Goal: Task Accomplishment & Management: Manage account settings

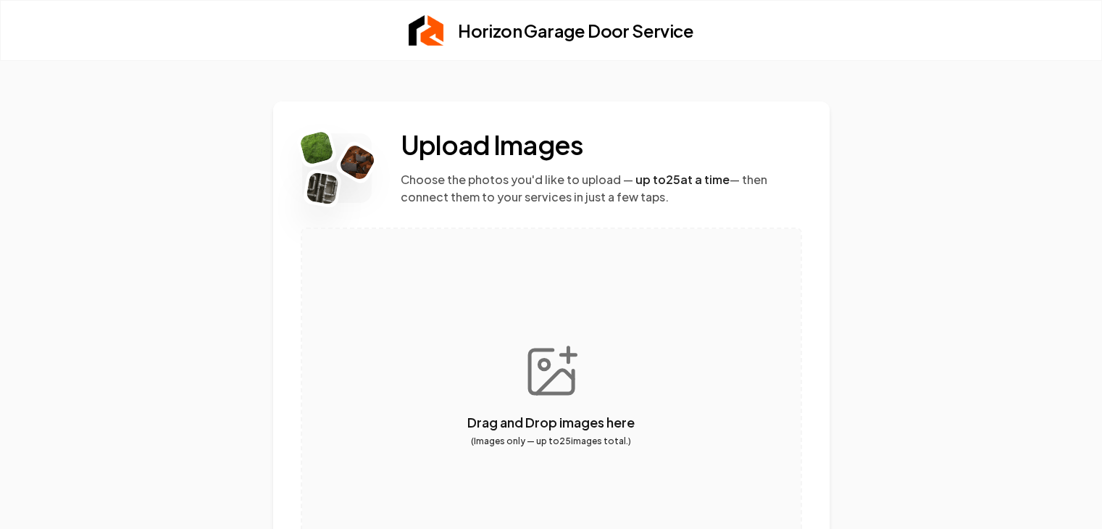
scroll to position [116, 0]
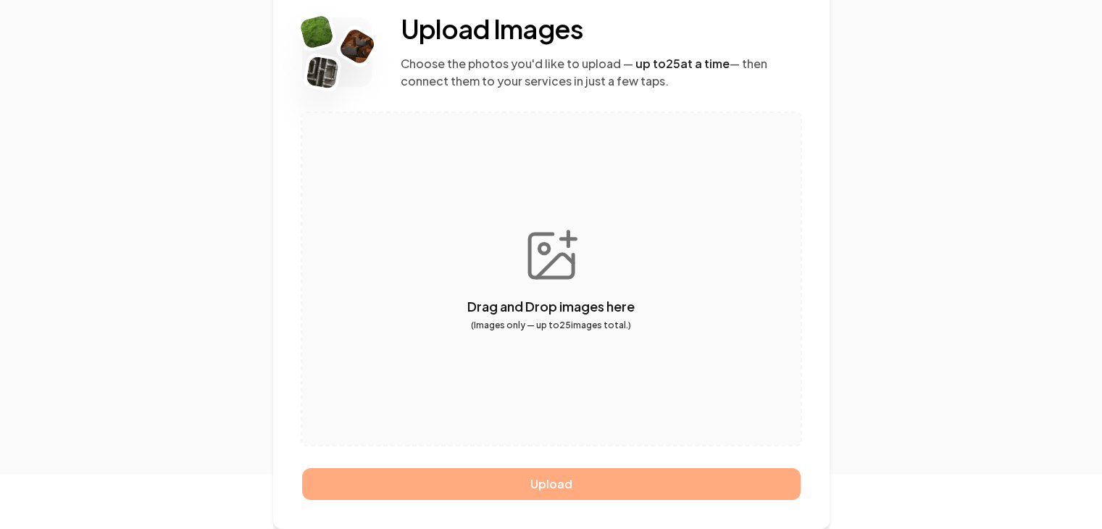
drag, startPoint x: 541, startPoint y: 254, endPoint x: 478, endPoint y: 275, distance: 65.5
click at [478, 275] on button "button" at bounding box center [551, 279] width 499 height 332
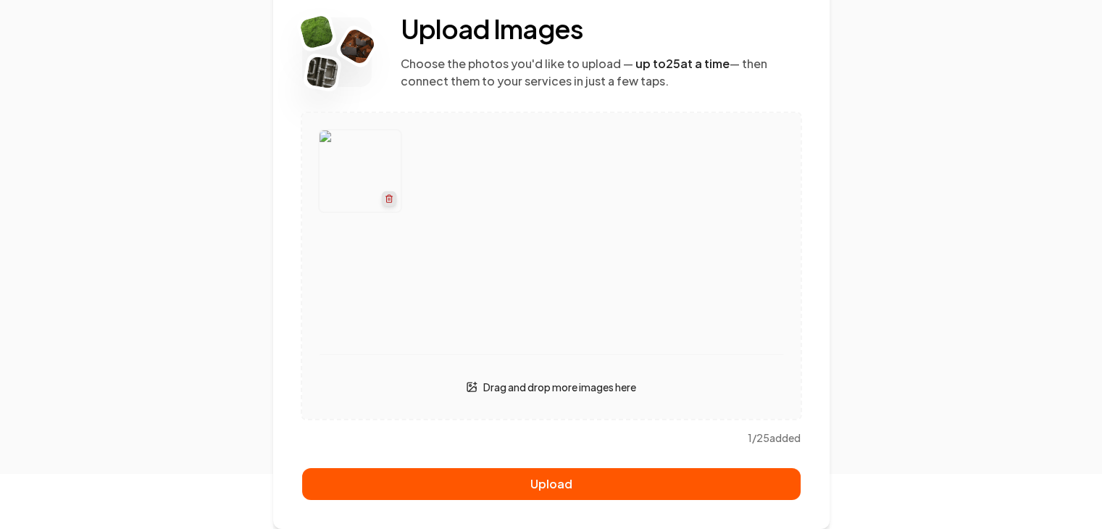
click at [388, 199] on icon "button" at bounding box center [388, 198] width 9 height 9
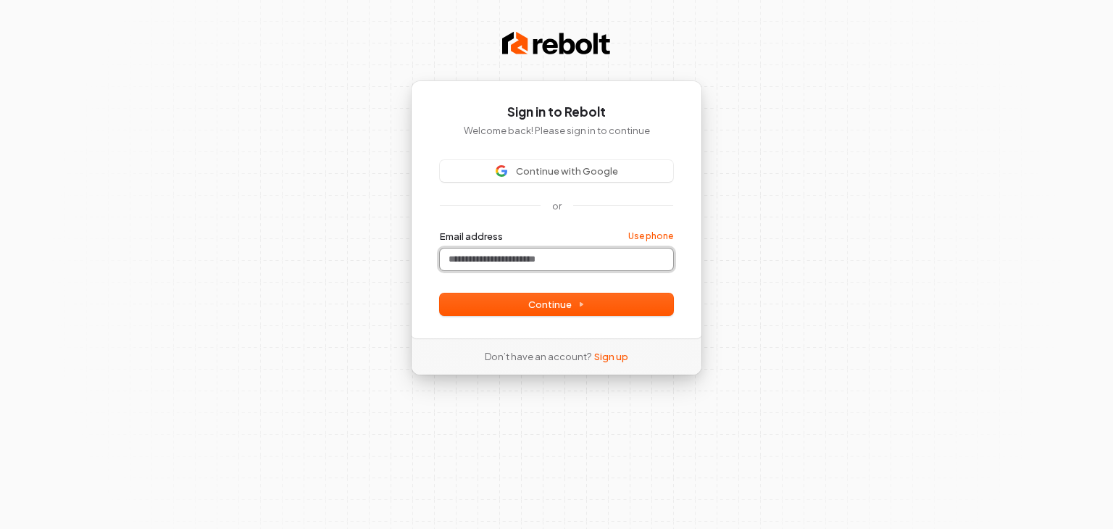
click at [504, 261] on input "Email address" at bounding box center [556, 260] width 233 height 22
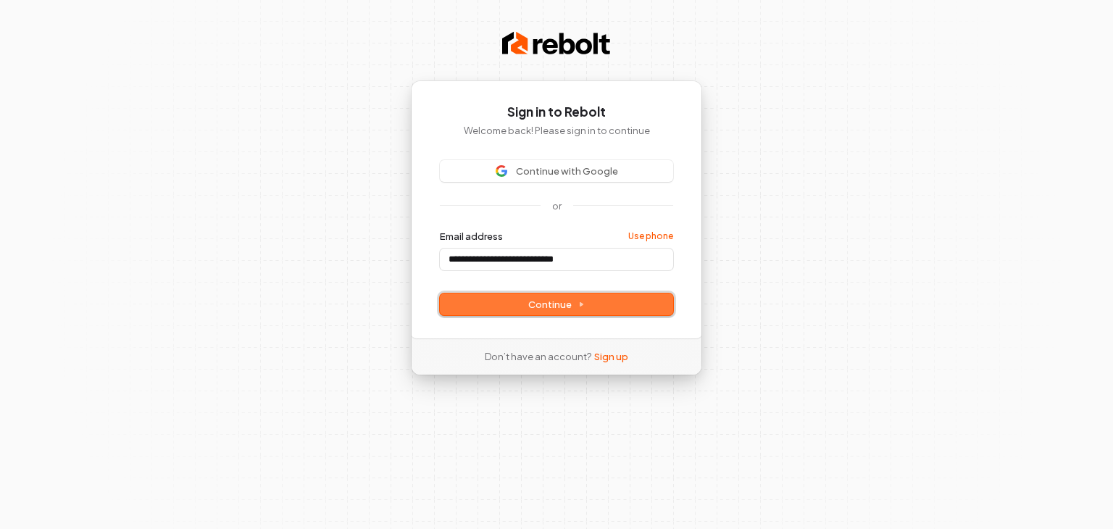
click at [572, 304] on span "Continue" at bounding box center [556, 304] width 57 height 13
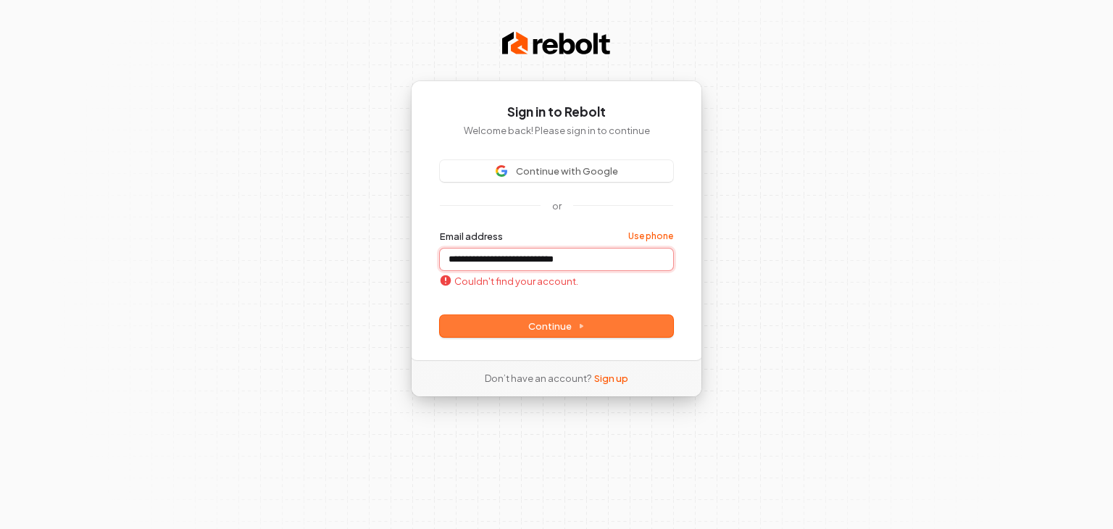
click at [551, 256] on input "**********" at bounding box center [556, 260] width 233 height 22
drag, startPoint x: 602, startPoint y: 264, endPoint x: 334, endPoint y: 299, distance: 270.4
click at [334, 299] on div "**********" at bounding box center [556, 264] width 1113 height 529
click at [549, 326] on span "Continue" at bounding box center [556, 326] width 57 height 13
type input "**********"
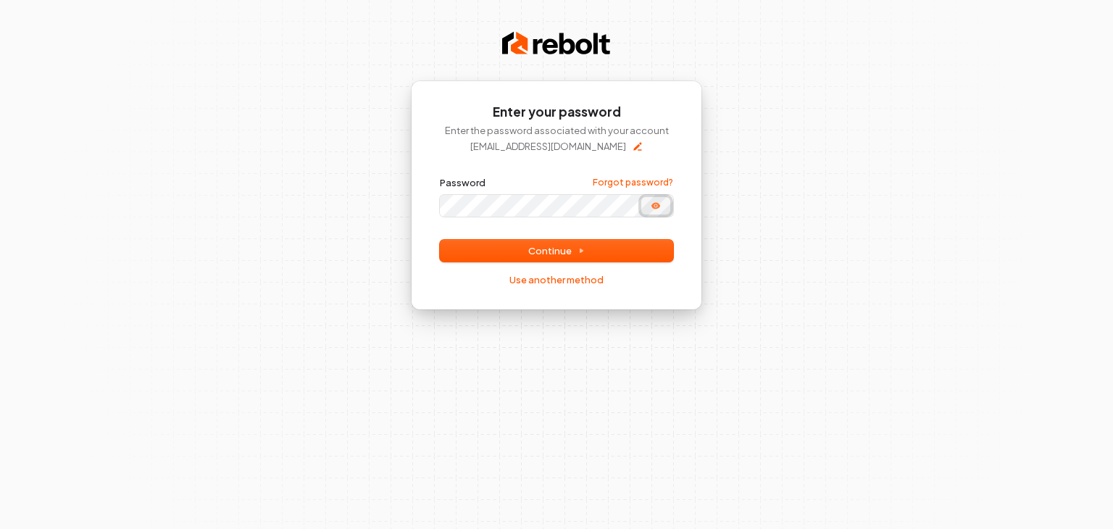
click at [657, 204] on icon "Show password" at bounding box center [655, 205] width 9 height 7
click at [657, 209] on icon "Hide password" at bounding box center [656, 206] width 12 height 12
click at [570, 245] on span "Continue" at bounding box center [556, 250] width 57 height 13
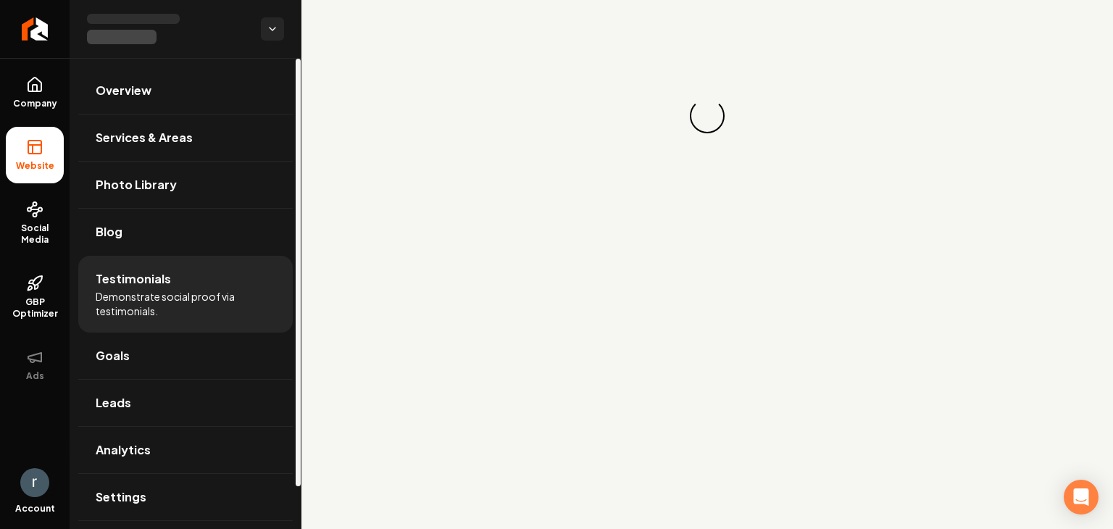
click at [607, 128] on div "Loading... Loading..." at bounding box center [707, 116] width 812 height 232
click at [133, 291] on span "Demonstrate social proof via testimonials." at bounding box center [186, 303] width 180 height 29
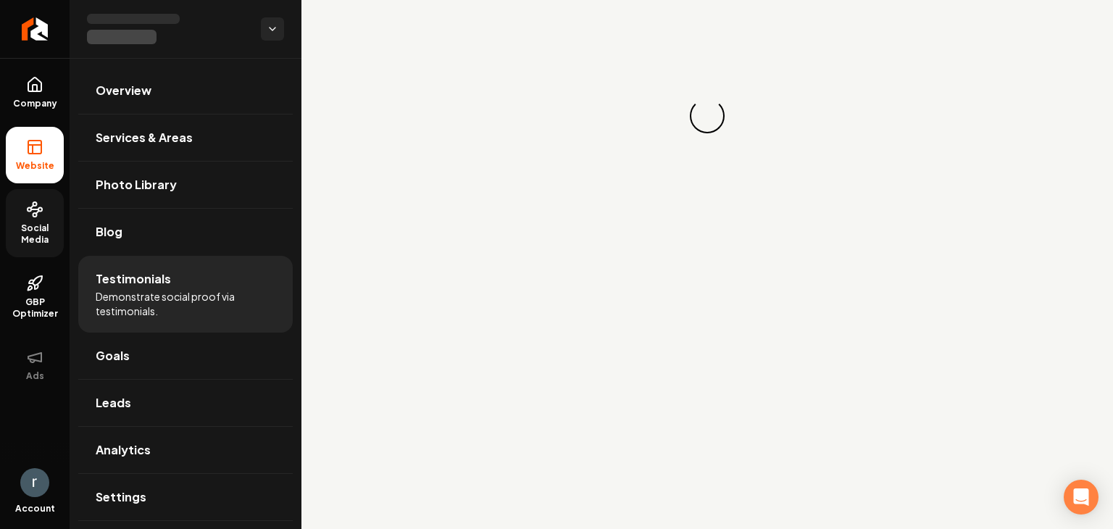
click at [33, 227] on span "Social Media" at bounding box center [35, 233] width 58 height 23
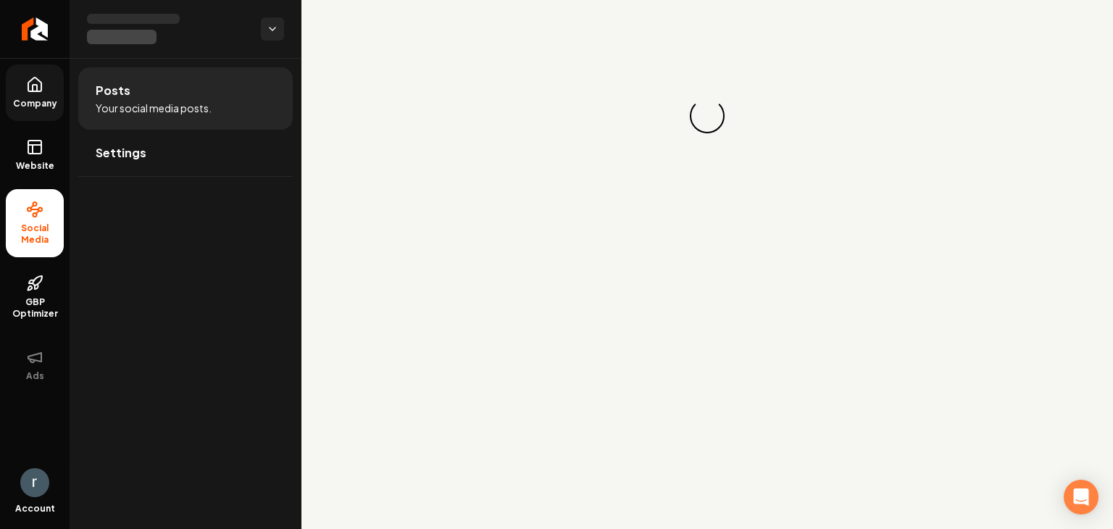
click at [33, 88] on icon at bounding box center [35, 88] width 4 height 7
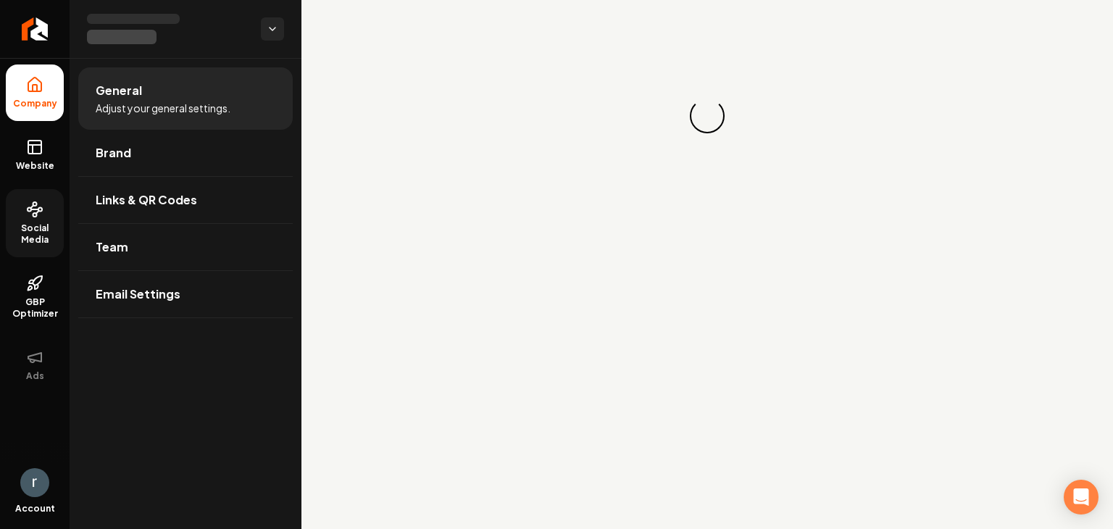
click at [32, 101] on span "Company" at bounding box center [35, 104] width 56 height 12
click at [38, 501] on div "Account" at bounding box center [35, 495] width 70 height 67
click at [38, 500] on div "Account" at bounding box center [35, 495] width 70 height 67
click at [28, 478] on img "Open user button" at bounding box center [34, 482] width 29 height 29
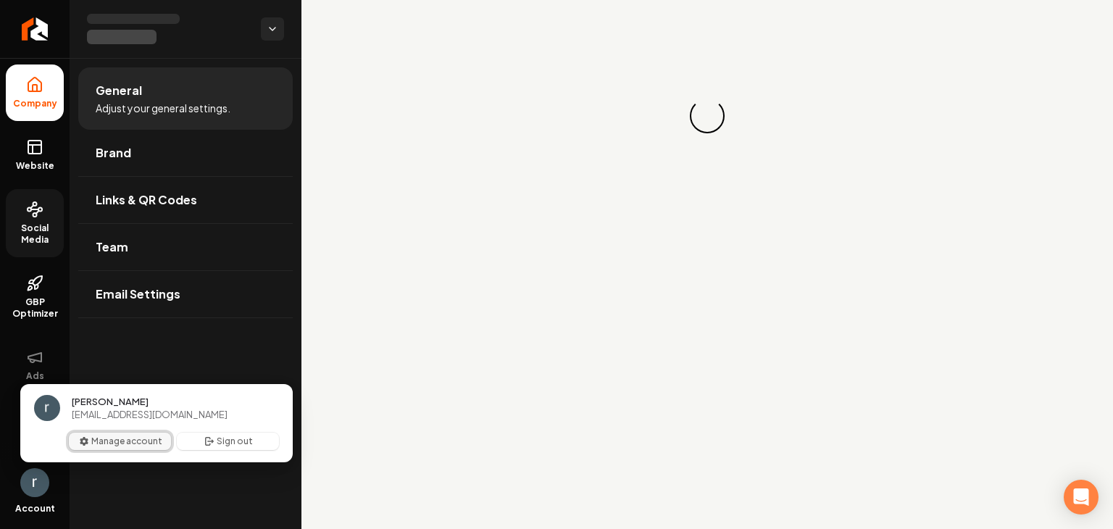
click at [107, 444] on button "Manage account" at bounding box center [120, 441] width 102 height 17
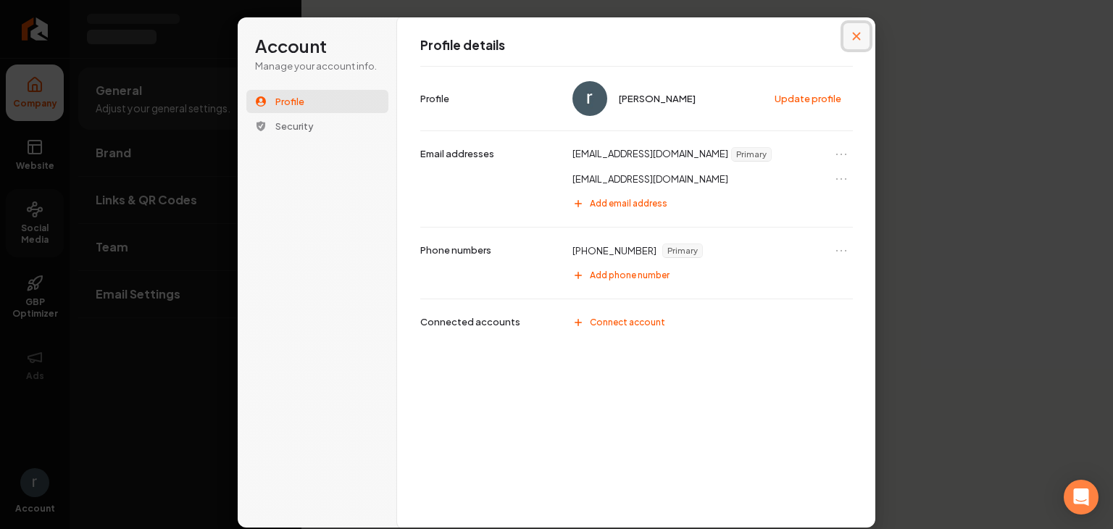
click at [857, 33] on icon "Close modal" at bounding box center [856, 36] width 9 height 9
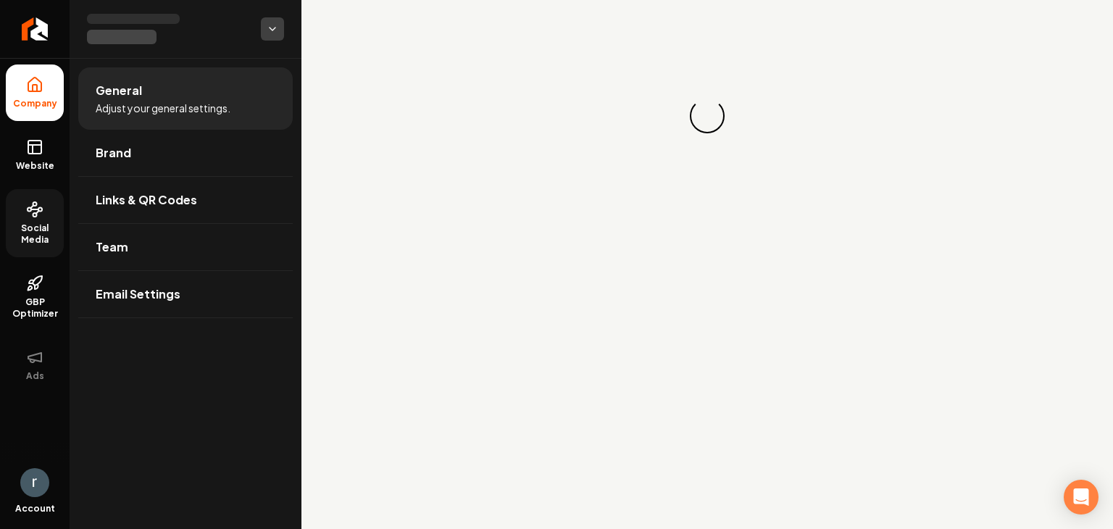
click at [273, 27] on html "Company Website Social Media GBP Optimizer Ads Account General Adjust your gene…" at bounding box center [556, 264] width 1113 height 529
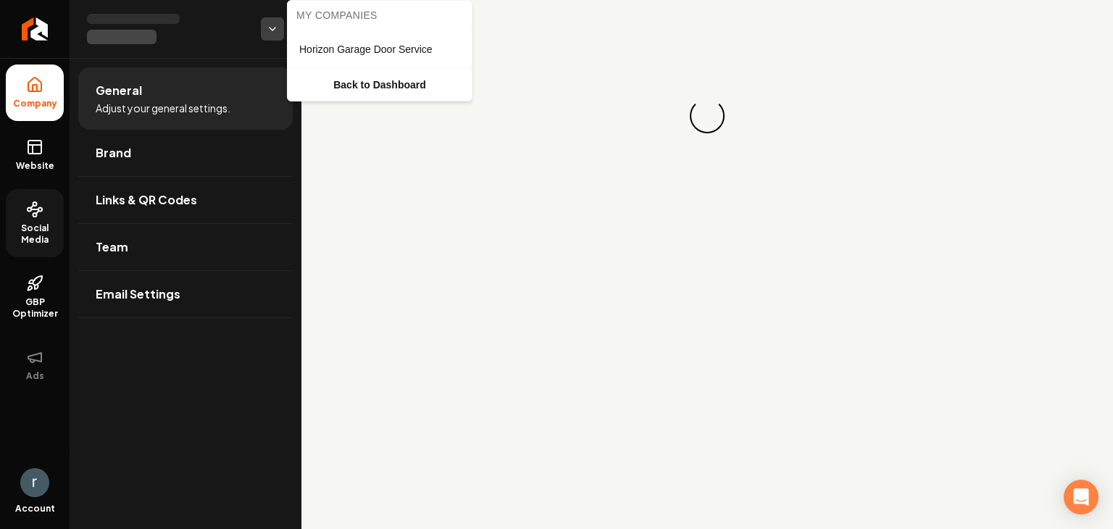
click at [278, 25] on html "Company Website Social Media GBP Optimizer Ads Account General Adjust your gene…" at bounding box center [556, 264] width 1113 height 529
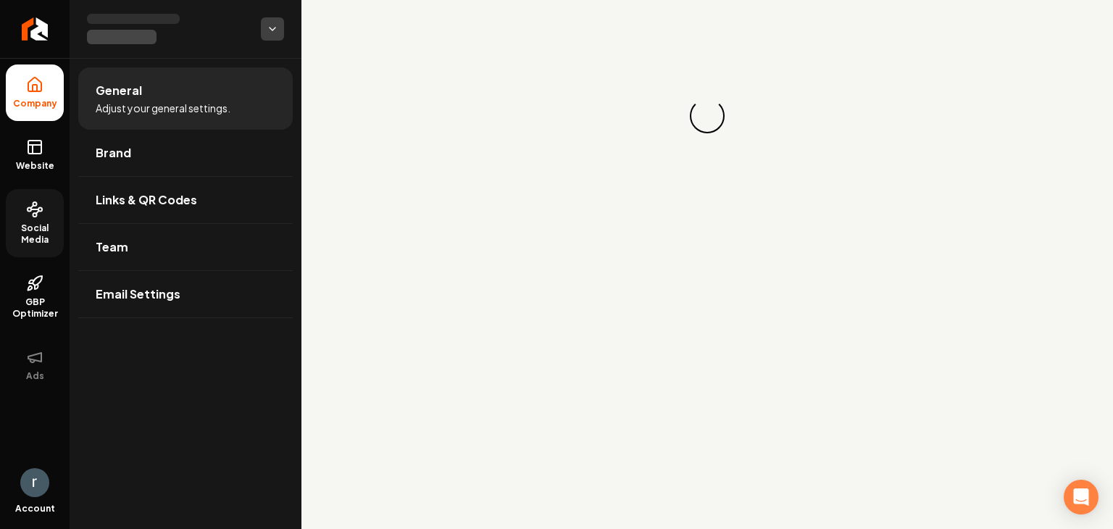
click at [272, 33] on html "Company Website Social Media GBP Optimizer Ads Account General Adjust your gene…" at bounding box center [556, 264] width 1113 height 529
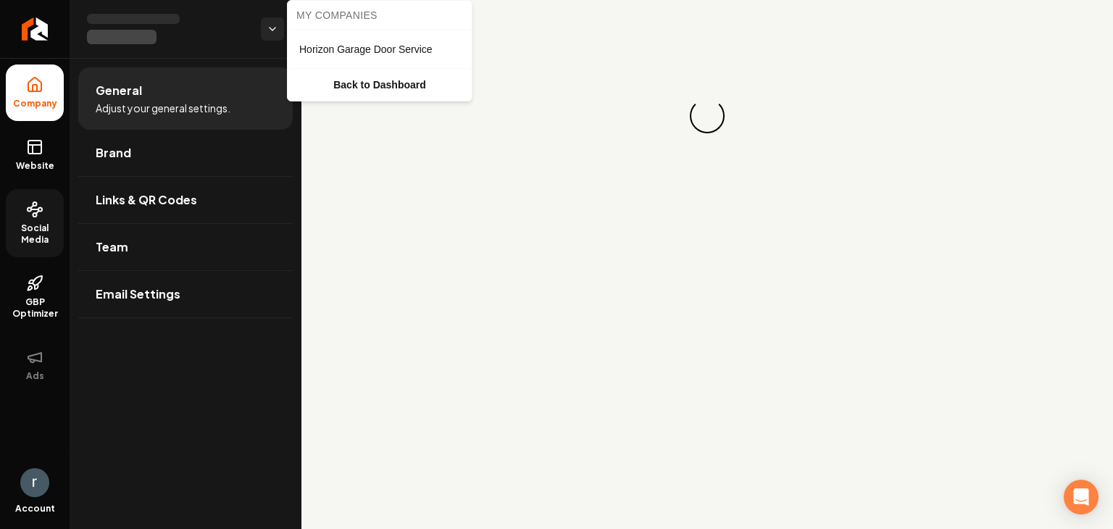
click at [343, 49] on span "Horizon Garage Door Service" at bounding box center [365, 49] width 133 height 14
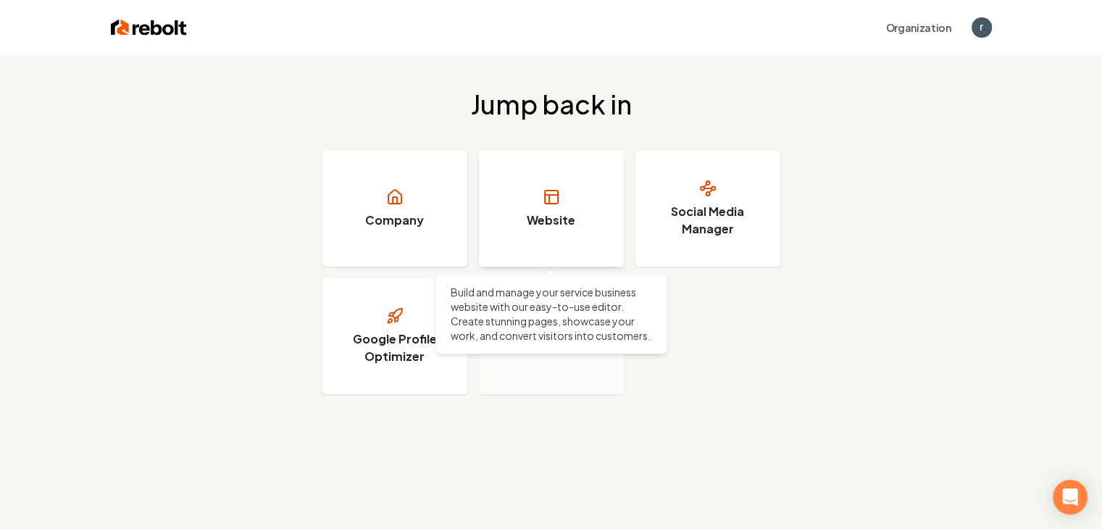
click at [562, 212] on h3 "Website" at bounding box center [551, 220] width 49 height 17
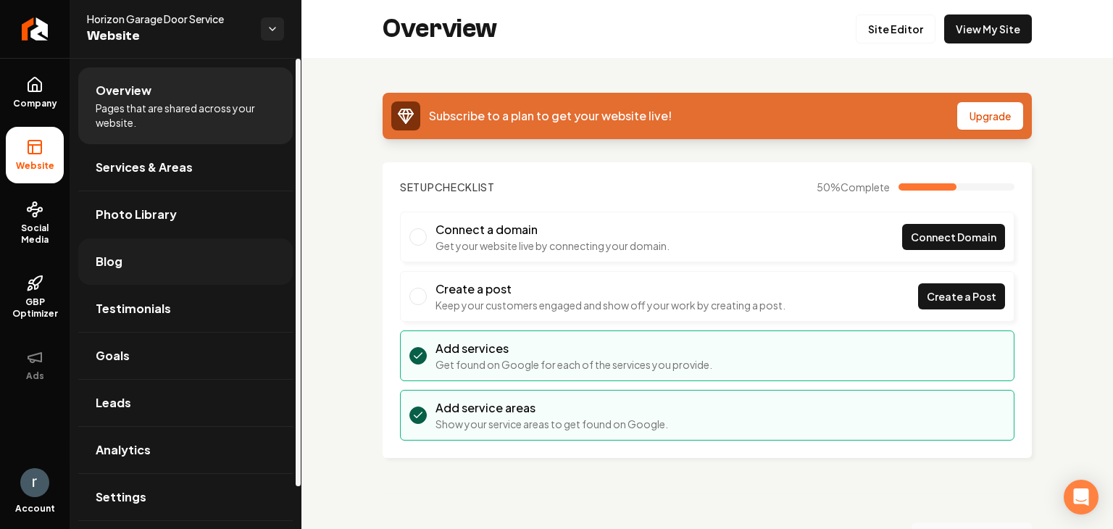
scroll to position [46, 0]
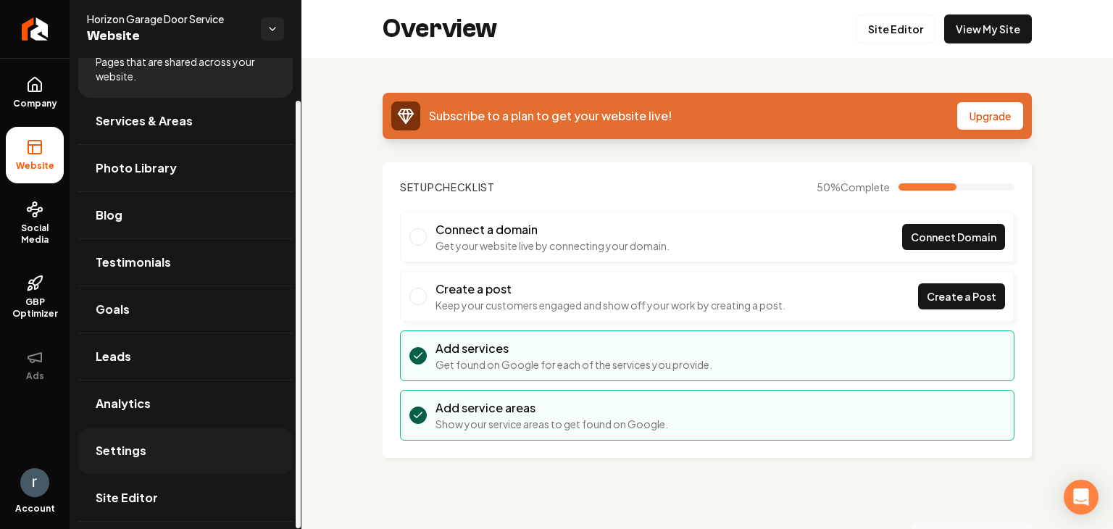
click at [115, 456] on span "Settings" at bounding box center [121, 450] width 51 height 17
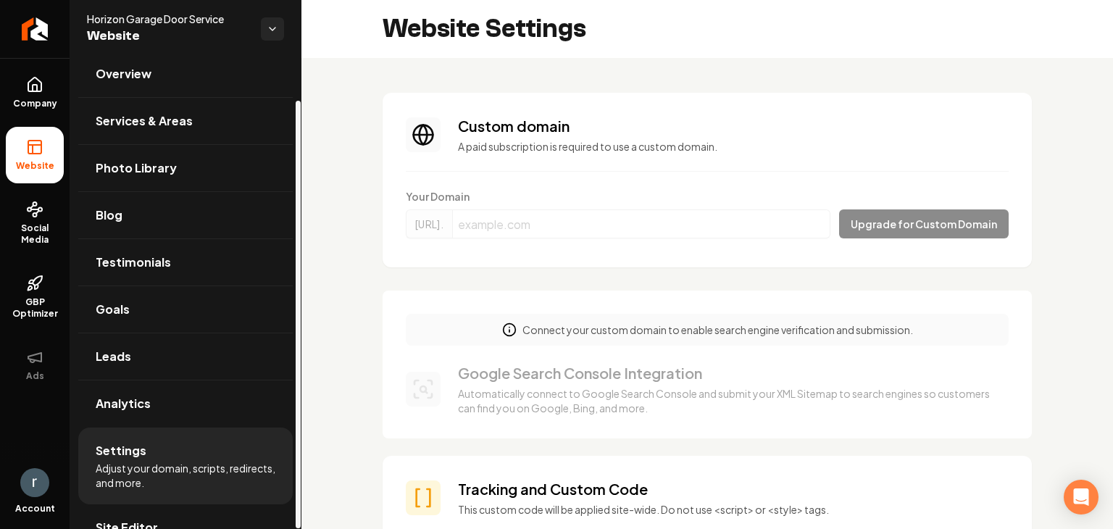
scroll to position [46, 0]
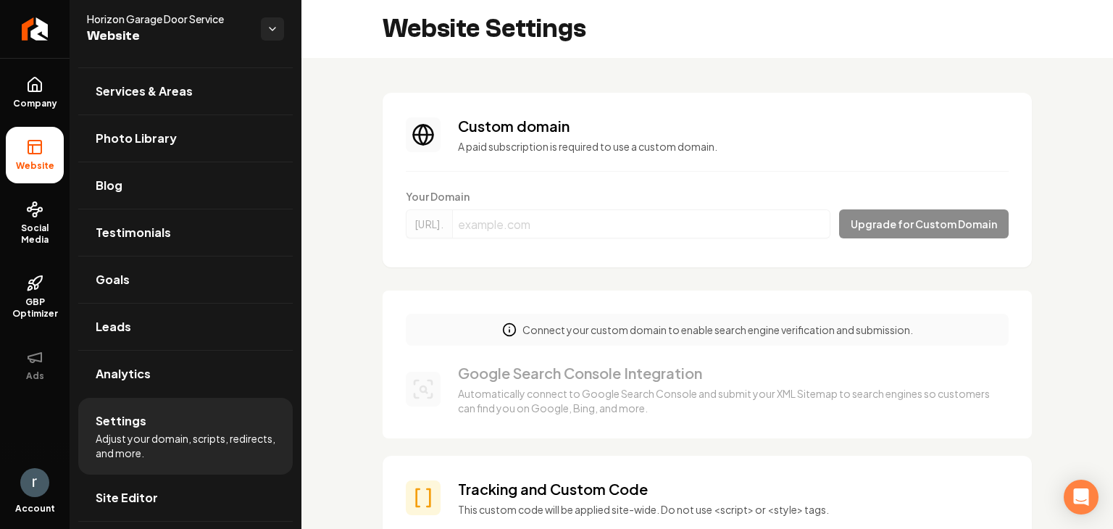
click at [22, 497] on div "Account" at bounding box center [35, 495] width 70 height 67
click at [36, 484] on img "Open user button" at bounding box center [34, 482] width 29 height 29
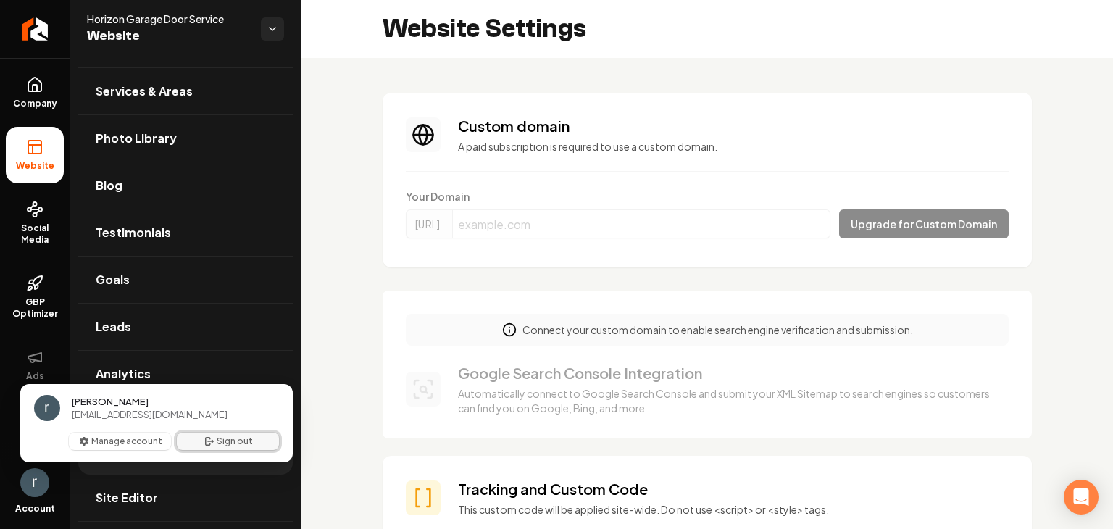
click at [242, 443] on button "Sign out" at bounding box center [228, 441] width 102 height 17
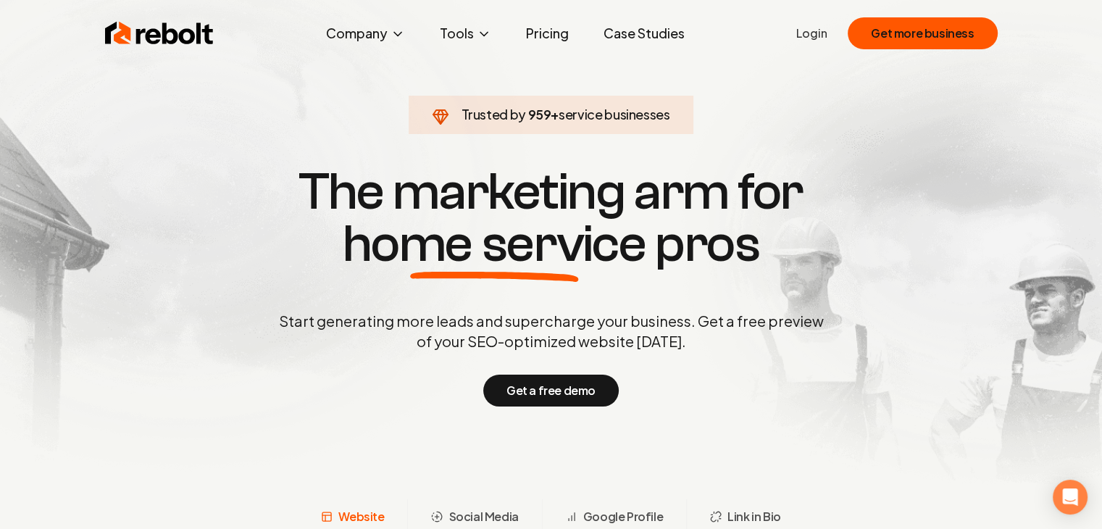
click at [820, 39] on link "Login" at bounding box center [811, 33] width 31 height 17
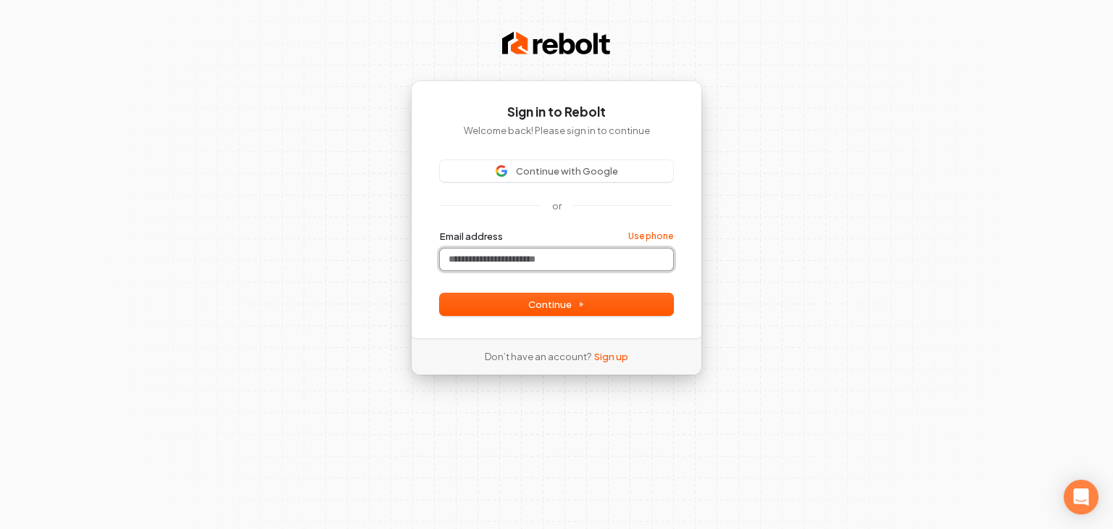
click at [467, 264] on input "Email address" at bounding box center [556, 260] width 233 height 22
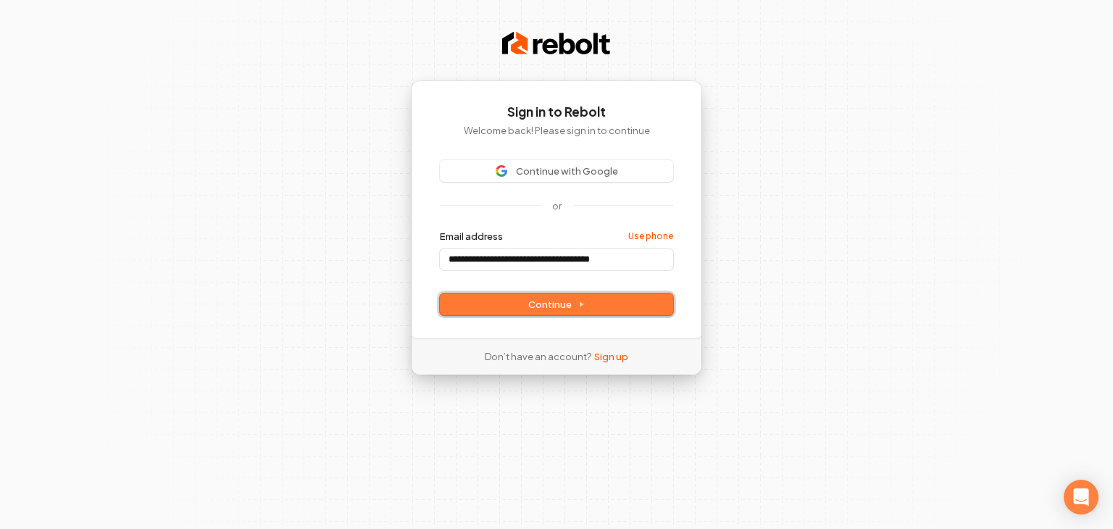
click at [568, 301] on span "Continue" at bounding box center [556, 304] width 57 height 13
type input "**********"
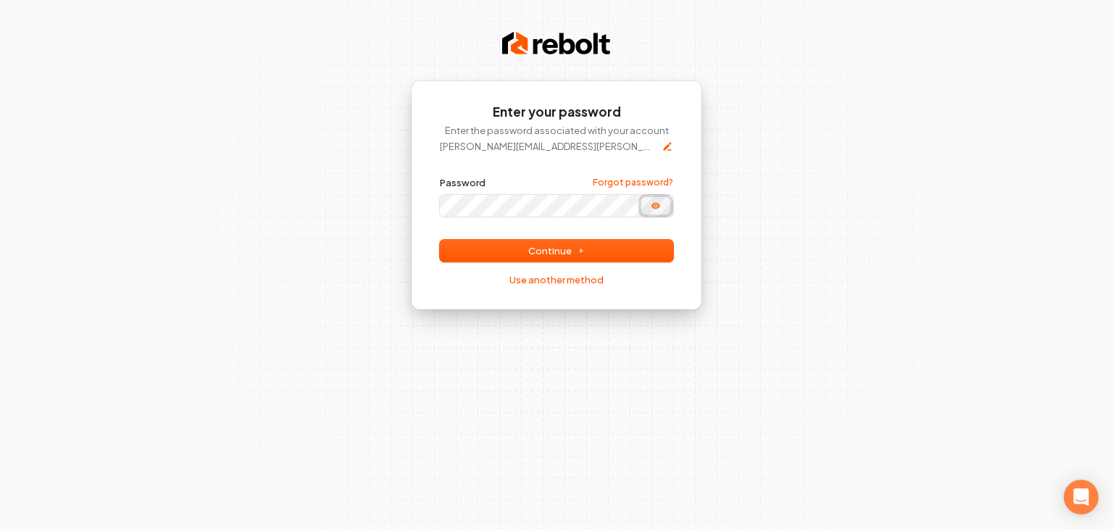
click at [662, 209] on button "Show password" at bounding box center [655, 205] width 29 height 17
click at [553, 253] on span "Continue" at bounding box center [556, 250] width 57 height 13
